Goal: Download file/media

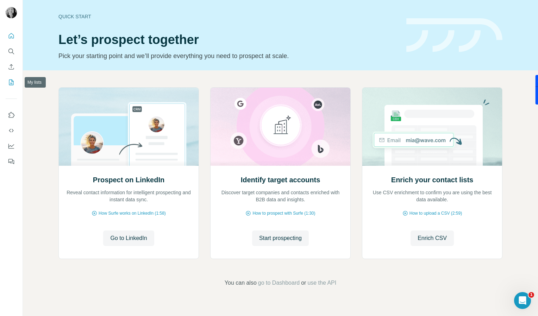
click at [11, 81] on icon "My lists" at bounding box center [11, 82] width 7 height 7
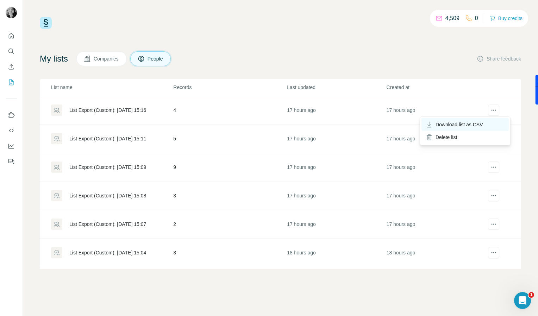
click at [475, 124] on span "Download list as CSV" at bounding box center [460, 124] width 48 height 7
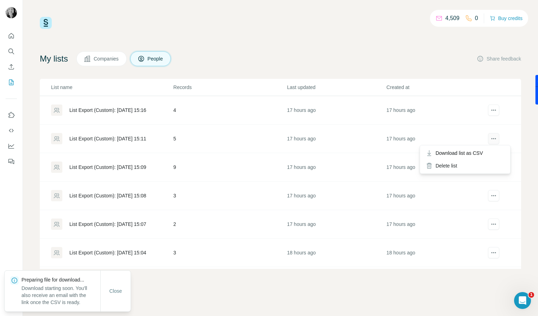
click at [490, 138] on icon "actions" at bounding box center [493, 138] width 7 height 7
click at [468, 154] on span "Download list as CSV" at bounding box center [460, 153] width 48 height 7
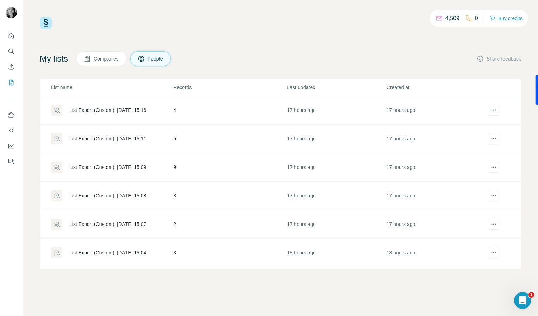
click at [522, 110] on div "4,509 0 Buy credits My lists Companies People Share feedback List name Records …" at bounding box center [280, 158] width 515 height 316
click at [490, 166] on icon "actions" at bounding box center [493, 167] width 7 height 7
click at [475, 180] on span "Download list as CSV" at bounding box center [460, 181] width 48 height 7
click at [489, 192] on button "actions" at bounding box center [493, 195] width 11 height 11
click at [476, 209] on span "Download list as CSV" at bounding box center [460, 210] width 48 height 7
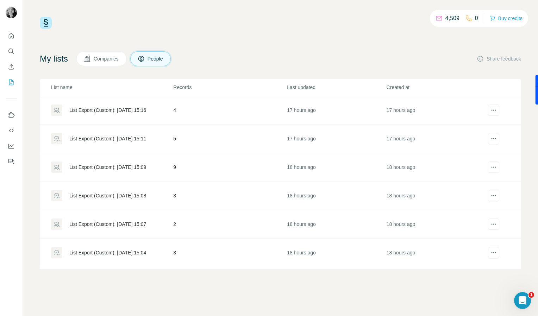
click at [515, 71] on div "My lists Companies People Share feedback List name Records Last updated Created…" at bounding box center [281, 160] width 482 height 218
click at [490, 224] on icon "actions" at bounding box center [493, 224] width 7 height 7
click at [479, 238] on span "Download list as CSV" at bounding box center [460, 238] width 48 height 7
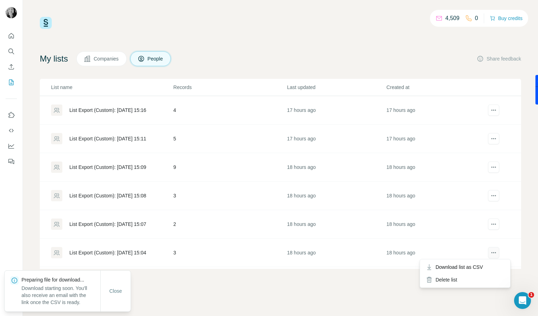
click at [490, 253] on icon "actions" at bounding box center [493, 252] width 7 height 7
click at [475, 266] on span "Download list as CSV" at bounding box center [460, 267] width 48 height 7
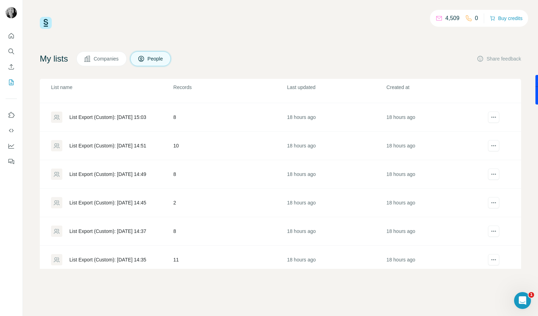
scroll to position [167, 0]
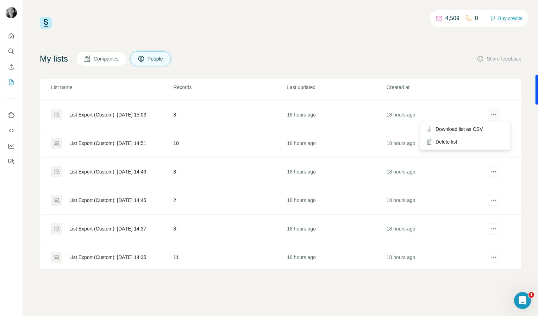
click at [490, 116] on icon "actions" at bounding box center [493, 114] width 7 height 7
click at [473, 129] on span "Download list as CSV" at bounding box center [460, 129] width 48 height 7
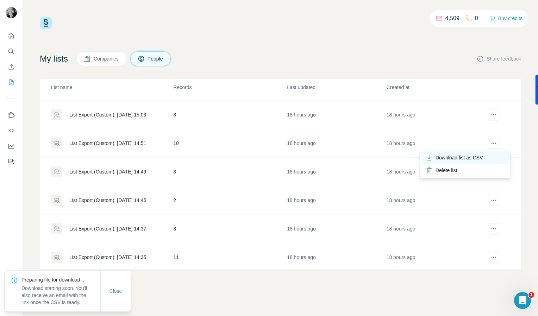
click at [481, 155] on span "Download list as CSV" at bounding box center [460, 157] width 48 height 7
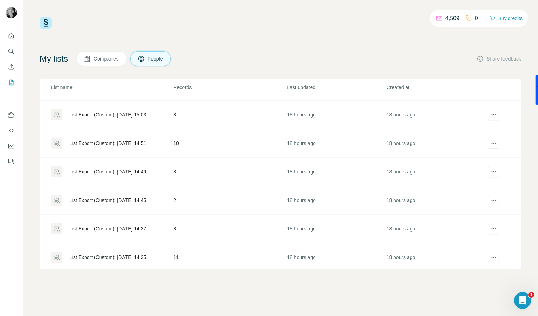
click at [322, 30] on div "4,509 0 Buy credits My lists Companies People Share feedback List name Records …" at bounding box center [281, 143] width 482 height 252
click at [491, 172] on icon "actions" at bounding box center [493, 171] width 7 height 7
click at [474, 187] on span "Download list as CSV" at bounding box center [460, 186] width 48 height 7
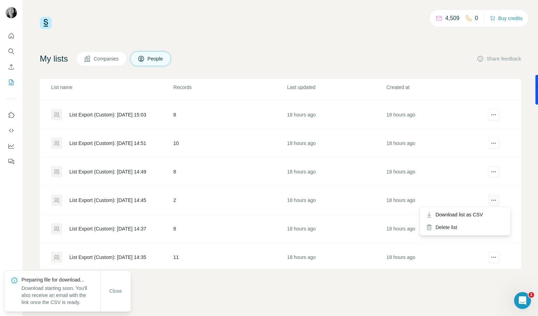
click at [490, 201] on icon "actions" at bounding box center [493, 200] width 7 height 7
click at [469, 214] on span "Download list as CSV" at bounding box center [460, 214] width 48 height 7
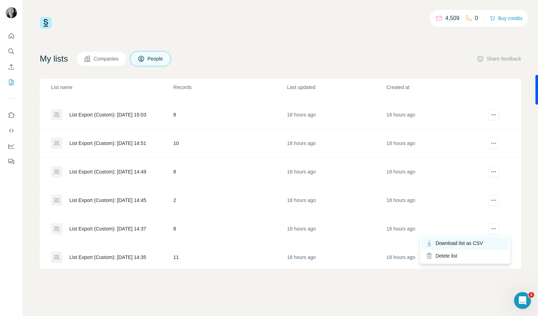
click at [472, 241] on span "Download list as CSV" at bounding box center [460, 243] width 48 height 7
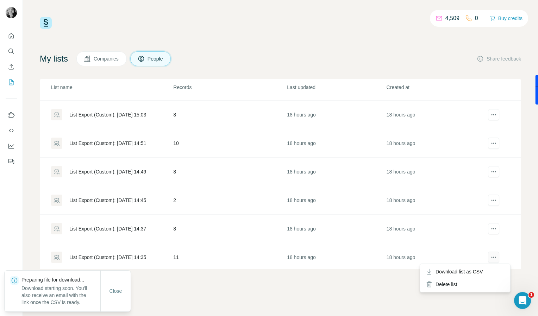
click at [495, 257] on icon "actions" at bounding box center [495, 257] width 1 height 1
click at [461, 276] on div "Download list as CSV" at bounding box center [465, 272] width 87 height 13
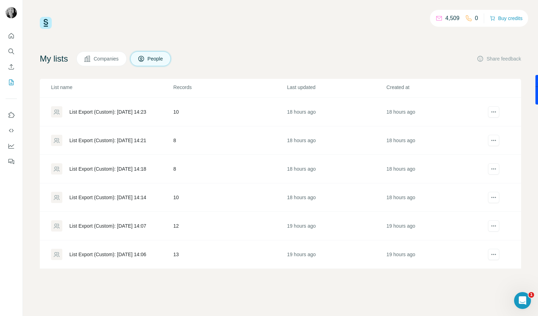
scroll to position [347, 0]
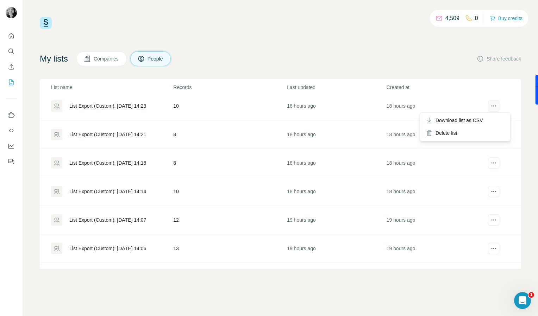
click at [490, 104] on icon "actions" at bounding box center [493, 106] width 7 height 7
click at [472, 117] on div "Download list as CSV" at bounding box center [465, 120] width 87 height 13
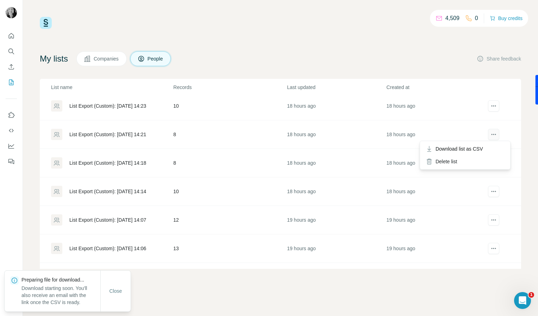
click at [491, 134] on icon "actions" at bounding box center [493, 134] width 7 height 7
click at [470, 149] on span "Download list as CSV" at bounding box center [460, 149] width 48 height 7
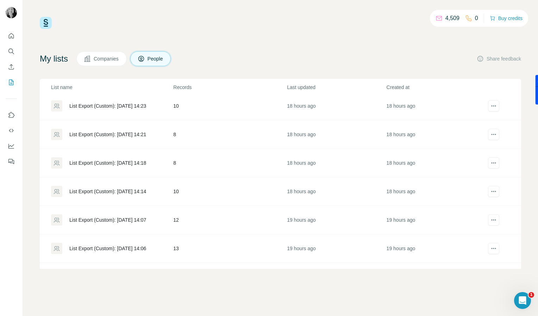
click at [340, 40] on div "4,509 0 Buy credits My lists Companies People Share feedback List name Records …" at bounding box center [281, 143] width 482 height 252
click at [474, 178] on span "Download list as CSV" at bounding box center [460, 177] width 48 height 7
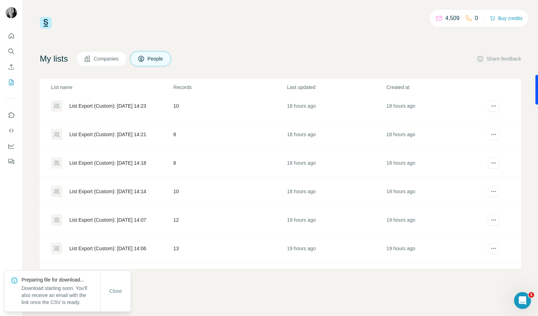
click at [508, 181] on td at bounding box center [504, 192] width 36 height 29
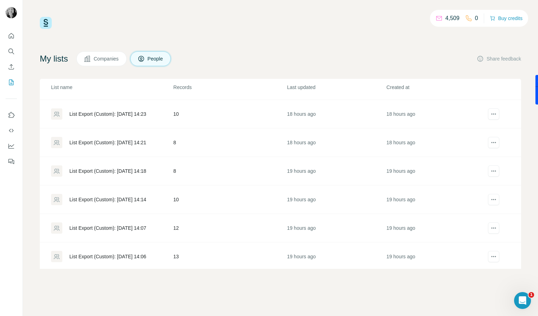
scroll to position [356, 0]
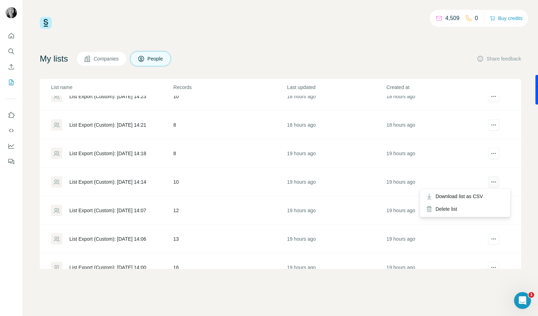
click at [490, 183] on icon "actions" at bounding box center [493, 182] width 7 height 7
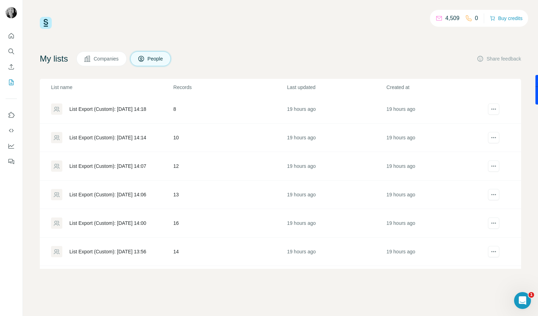
scroll to position [405, 0]
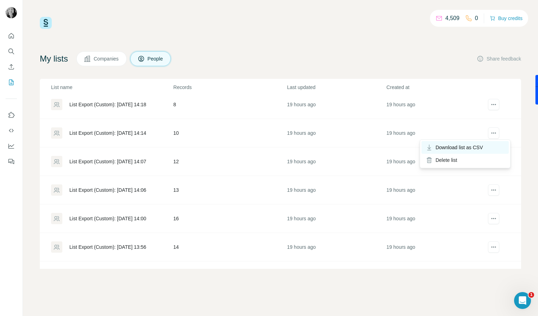
click at [476, 144] on span "Download list as CSV" at bounding box center [460, 147] width 48 height 7
click at [527, 123] on div "4,509 0 Buy credits My lists Companies People Share feedback List name Records …" at bounding box center [280, 158] width 515 height 316
click at [491, 162] on icon "actions" at bounding box center [493, 161] width 7 height 7
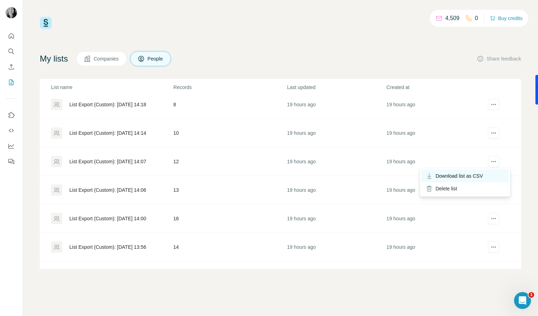
click at [480, 174] on span "Download list as CSV" at bounding box center [460, 176] width 48 height 7
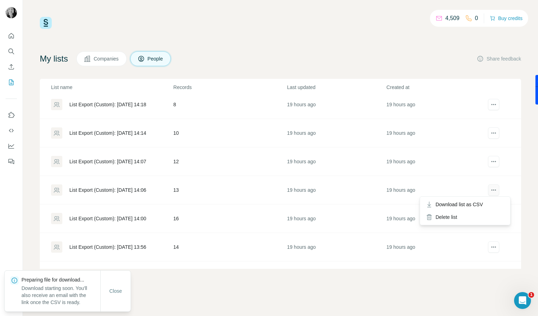
click at [492, 192] on icon "actions" at bounding box center [493, 190] width 7 height 7
click at [464, 206] on span "Download list as CSV" at bounding box center [460, 204] width 48 height 7
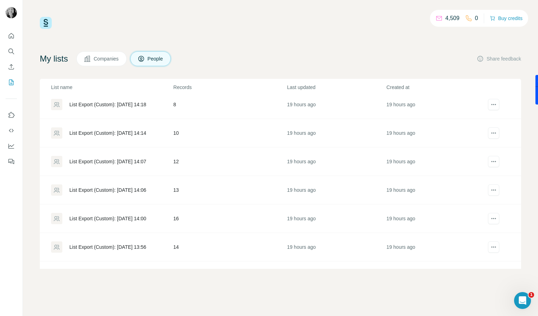
click at [524, 202] on div "4,509 0 Buy credits My lists Companies People Share feedback List name Records …" at bounding box center [280, 158] width 515 height 316
click at [490, 216] on icon "actions" at bounding box center [493, 218] width 7 height 7
click at [477, 231] on span "Download list as CSV" at bounding box center [460, 233] width 48 height 7
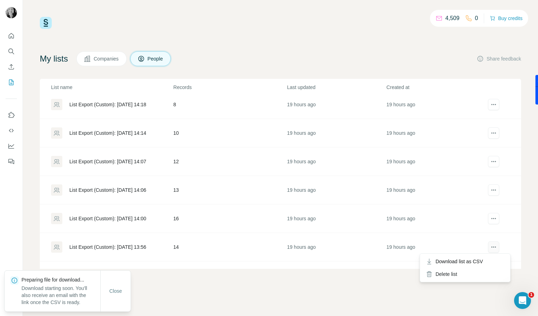
click at [494, 247] on icon "actions" at bounding box center [494, 247] width 1 height 1
click at [475, 262] on span "Download list as CSV" at bounding box center [460, 261] width 48 height 7
